Goal: Navigation & Orientation: Understand site structure

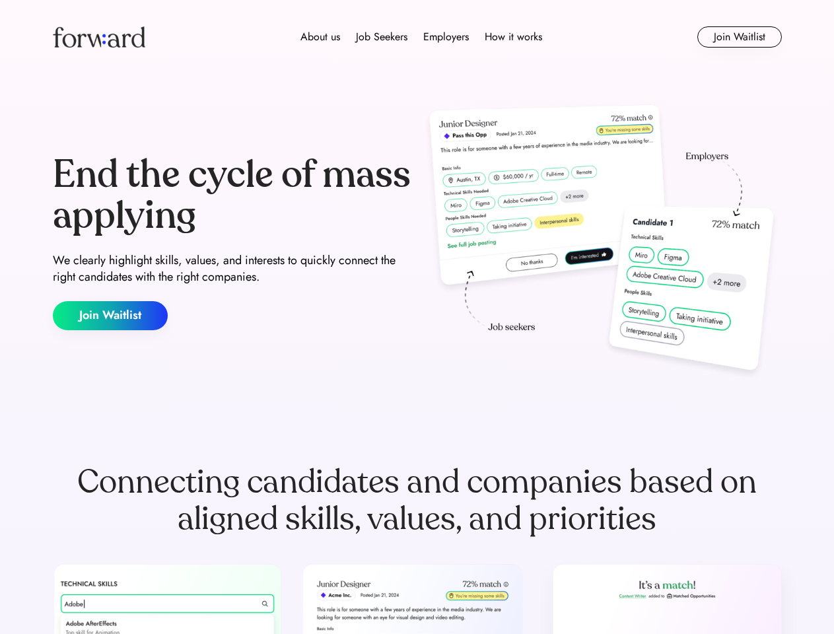
click at [417, 317] on div "End the cycle of mass applying We clearly highlight skills, values, and interes…" at bounding box center [417, 242] width 729 height 284
click at [418, 37] on div "About us Job Seekers Employers How it works" at bounding box center [421, 37] width 521 height 16
click at [99, 37] on img at bounding box center [99, 36] width 92 height 21
click at [421, 37] on div "About us Job Seekers Employers How it works" at bounding box center [421, 37] width 521 height 16
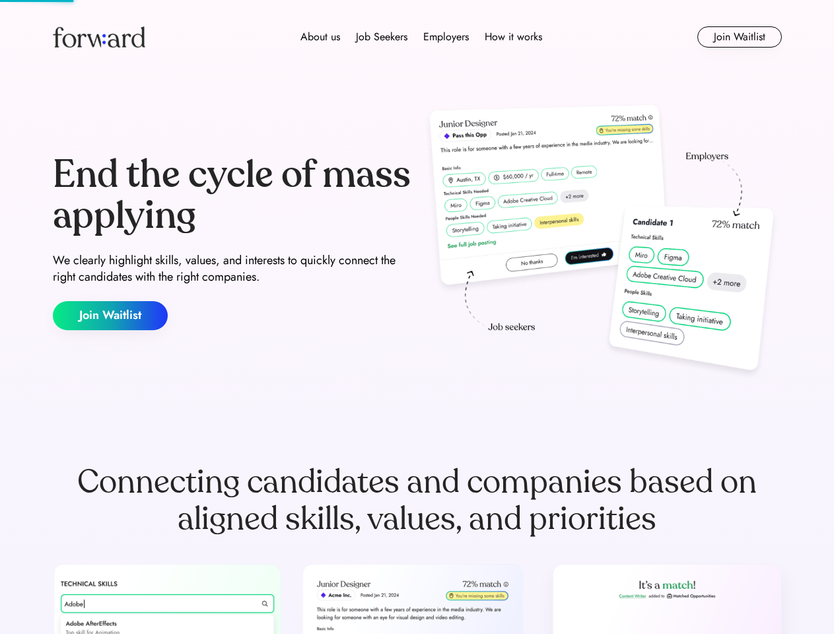
click at [320, 37] on div "About us" at bounding box center [321, 37] width 40 height 16
click at [382, 37] on div "Job Seekers" at bounding box center [382, 37] width 52 height 16
click at [446, 37] on div "Employers" at bounding box center [446, 37] width 46 height 16
click at [513, 37] on div "How it works" at bounding box center [513, 37] width 57 height 16
click at [739, 37] on button "Join Waitlist" at bounding box center [740, 36] width 85 height 21
